Goal: Navigation & Orientation: Find specific page/section

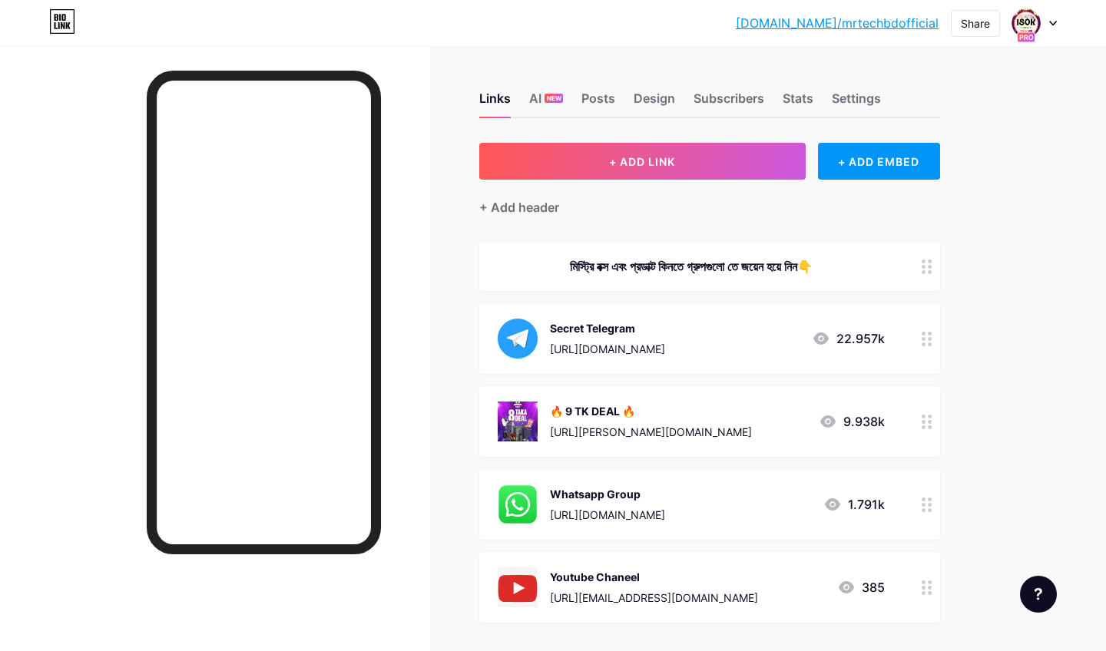
click at [94, 0] on html "[DOMAIN_NAME]/mrtech... [DOMAIN_NAME]/mrtechbdofficial Share Switch accounts Mr…" at bounding box center [553, 470] width 1106 height 940
